Goal: Check status: Check status

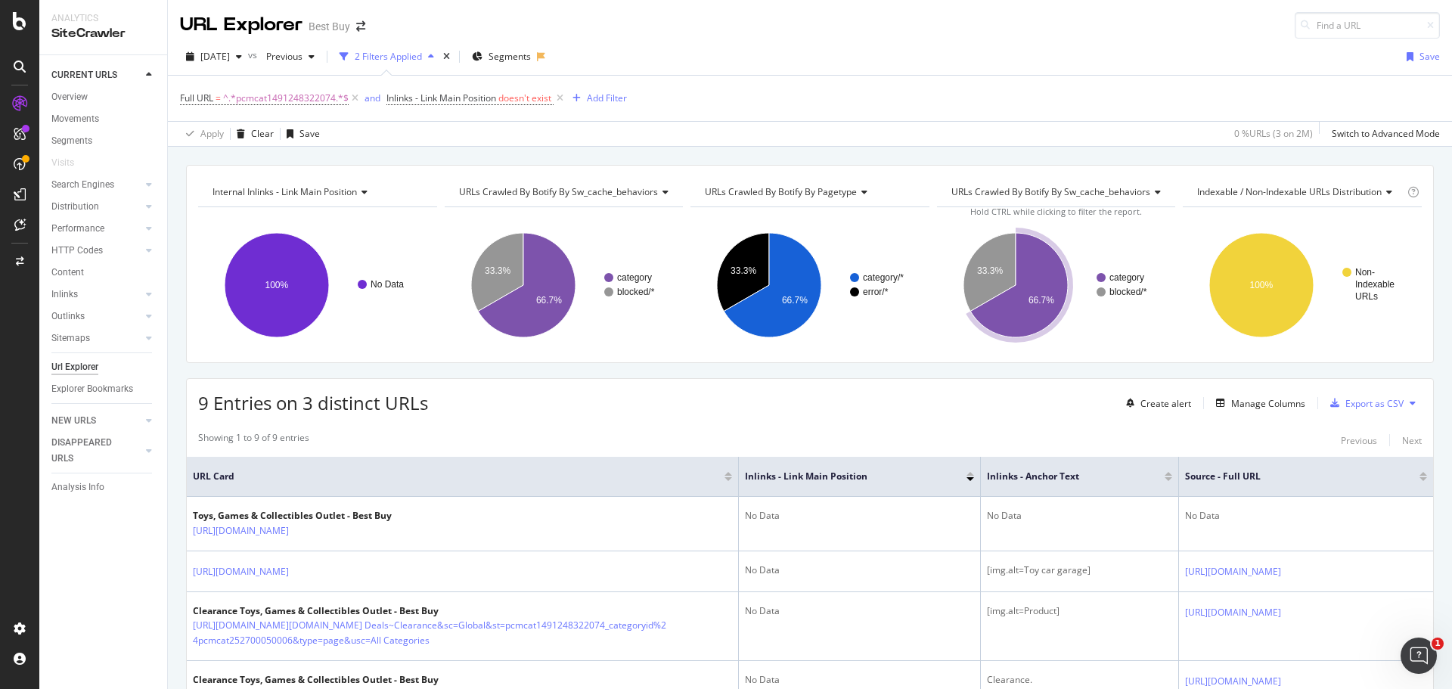
click at [173, 359] on div "Internal Inlinks - Link Main Position Chart (by Value) Table Expand Export as C…" at bounding box center [810, 628] width 1284 height 926
click at [242, 59] on icon "button" at bounding box center [239, 56] width 6 height 9
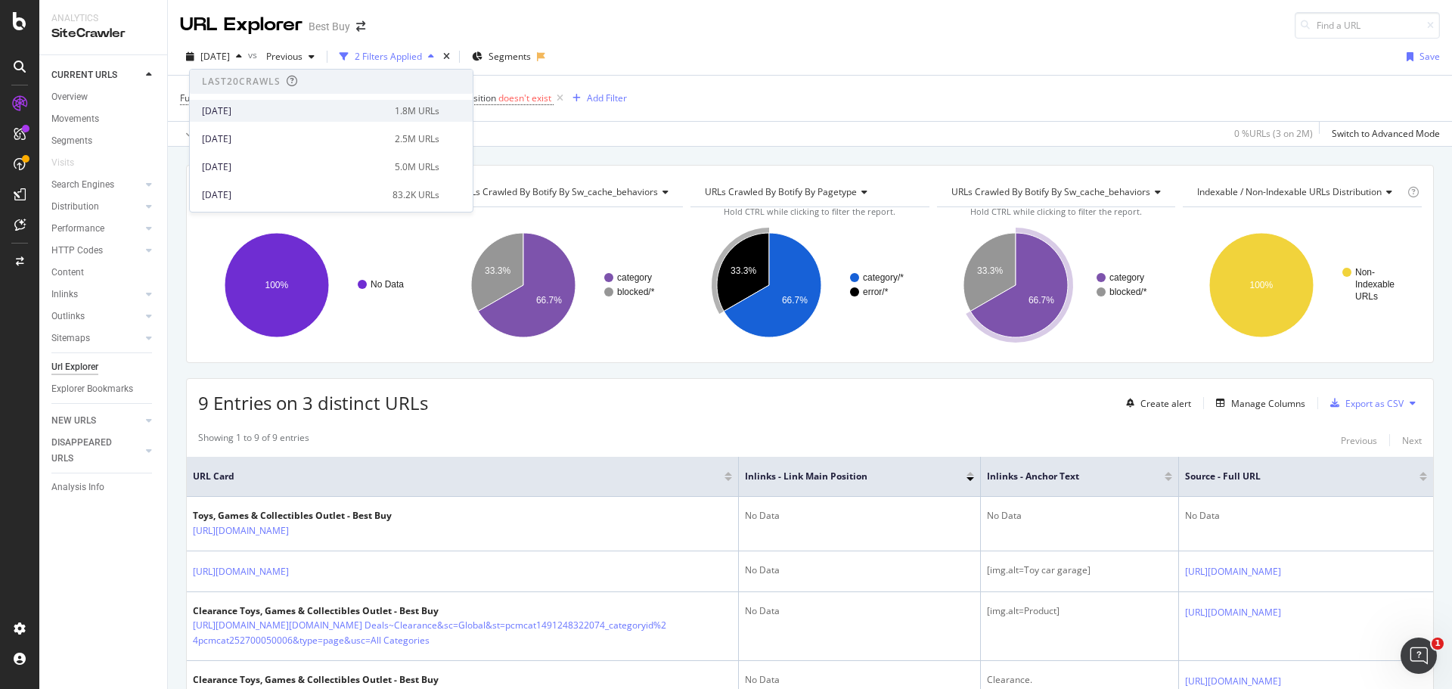
click at [259, 110] on div "[DATE]" at bounding box center [294, 111] width 184 height 14
